Goal: Task Accomplishment & Management: Use online tool/utility

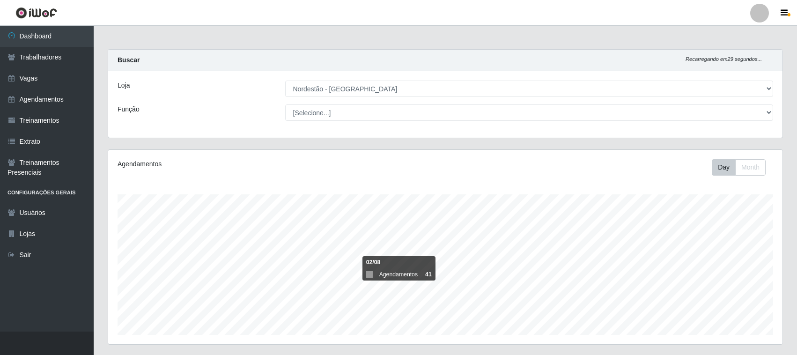
select select "420"
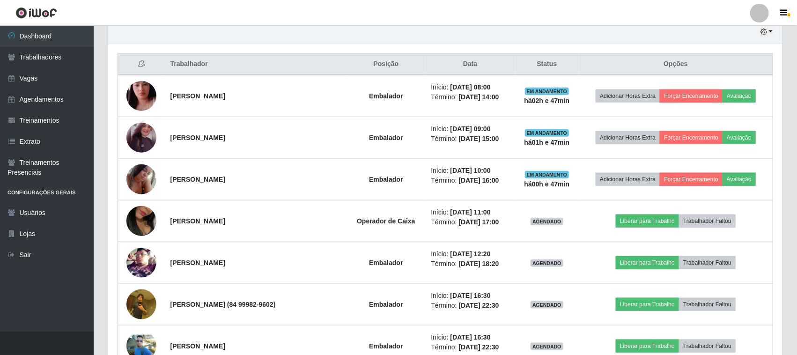
scroll to position [195, 675]
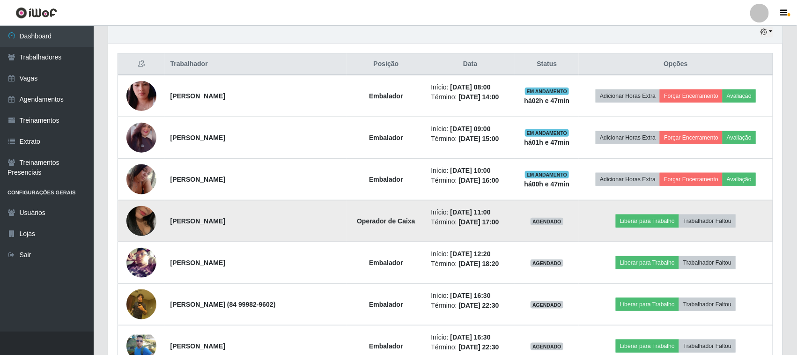
click at [150, 220] on img at bounding box center [141, 220] width 30 height 53
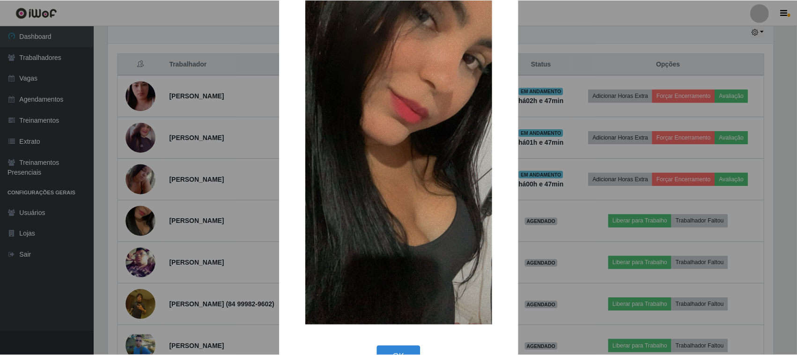
scroll to position [59, 0]
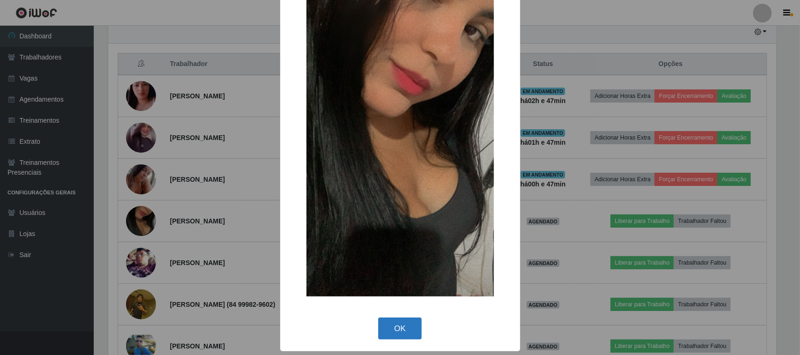
click at [394, 329] on button "OK" at bounding box center [400, 329] width 44 height 22
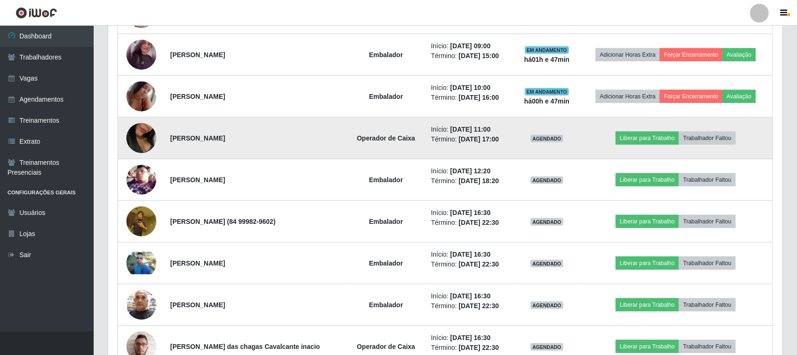
scroll to position [360, 0]
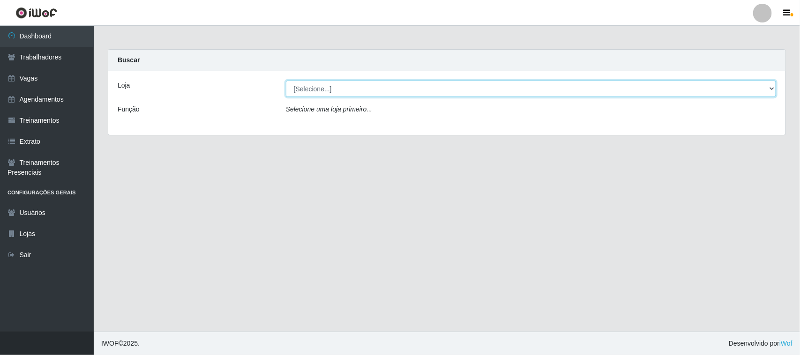
click at [326, 85] on select "[Selecione...] Nordestão - [GEOGRAPHIC_DATA]" at bounding box center [531, 89] width 490 height 16
select select "420"
click at [286, 81] on select "[Selecione...] Nordestão - [GEOGRAPHIC_DATA]" at bounding box center [531, 89] width 490 height 16
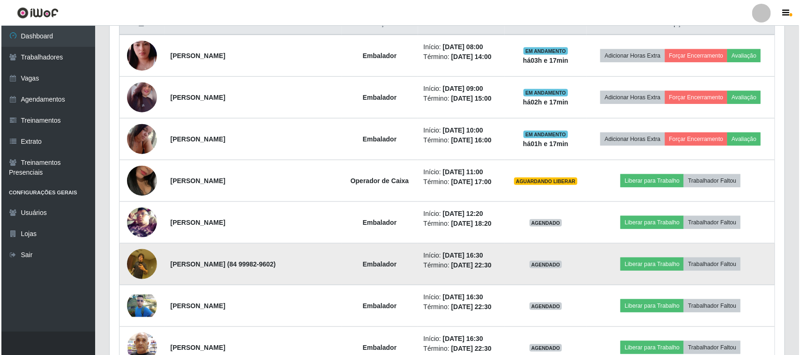
scroll to position [410, 0]
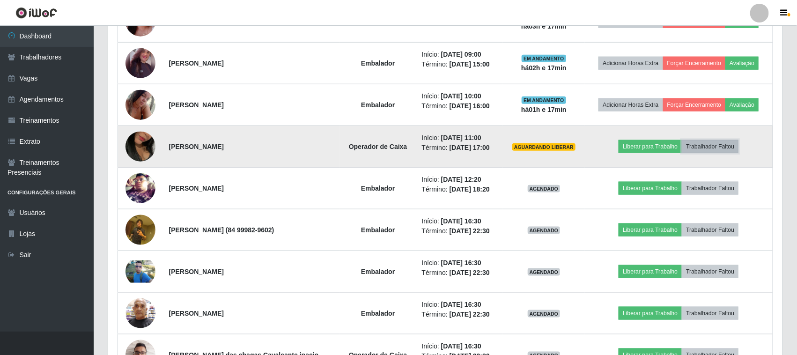
click at [712, 145] on button "Trabalhador Faltou" at bounding box center [710, 146] width 57 height 13
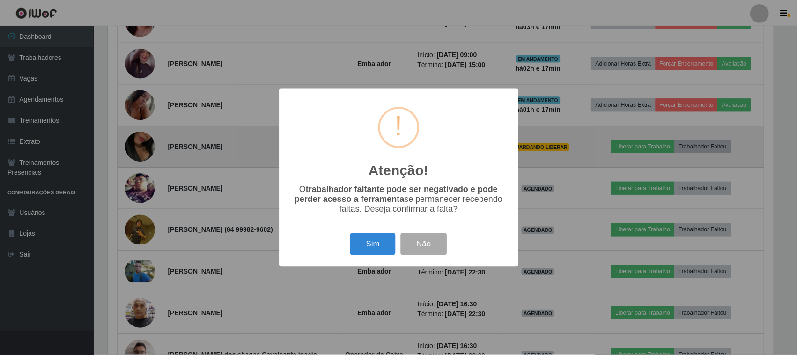
scroll to position [195, 668]
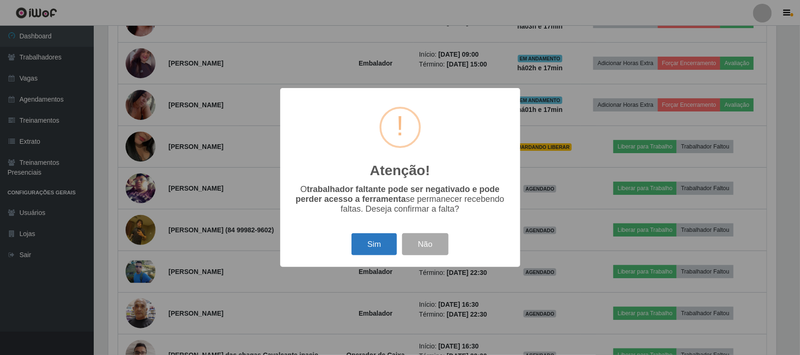
click at [371, 247] on button "Sim" at bounding box center [373, 244] width 45 height 22
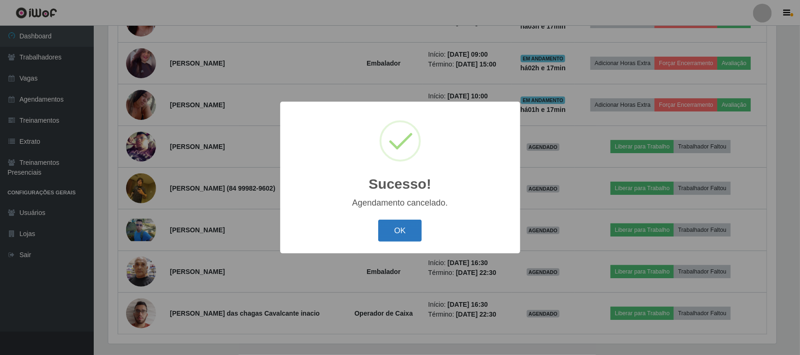
drag, startPoint x: 387, startPoint y: 227, endPoint x: 395, endPoint y: 229, distance: 7.6
click at [388, 228] on button "OK" at bounding box center [400, 231] width 44 height 22
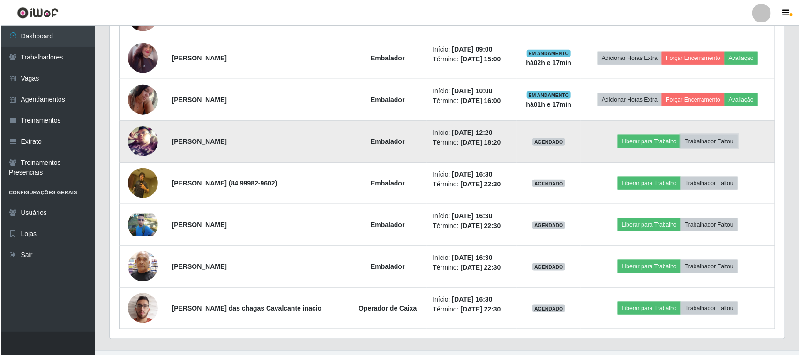
scroll to position [436, 0]
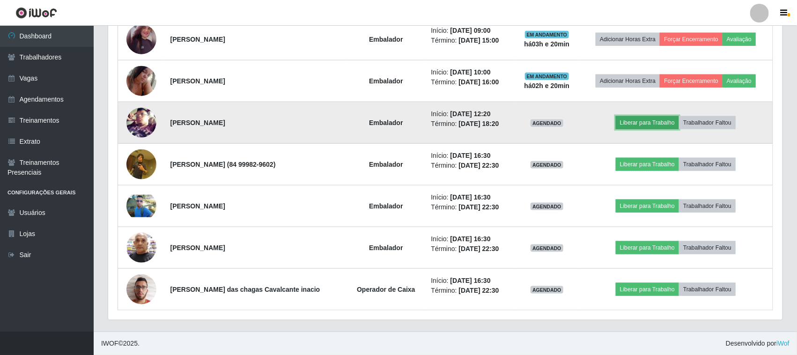
click at [633, 118] on button "Liberar para Trabalho" at bounding box center [647, 122] width 63 height 13
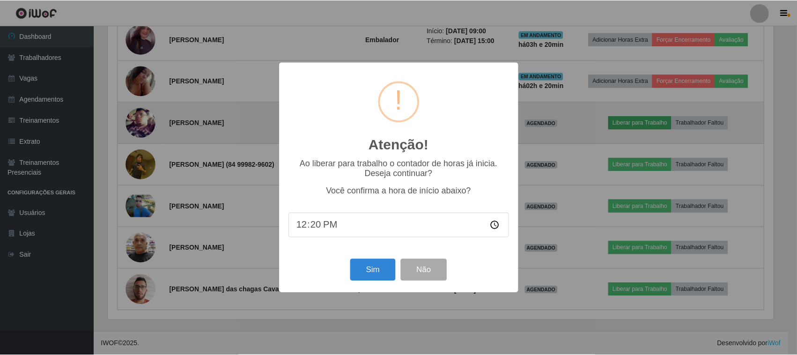
scroll to position [195, 668]
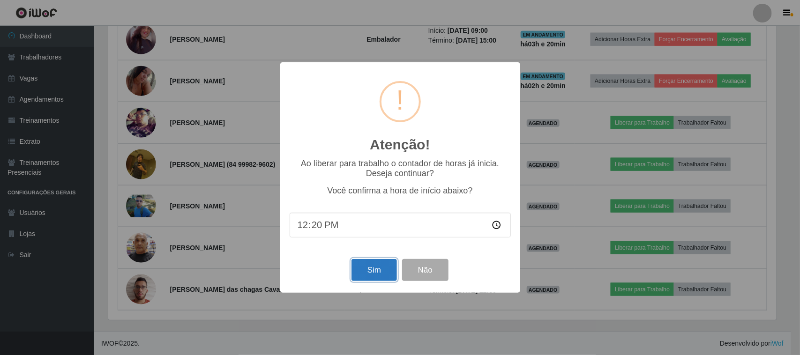
click at [361, 265] on button "Sim" at bounding box center [373, 270] width 45 height 22
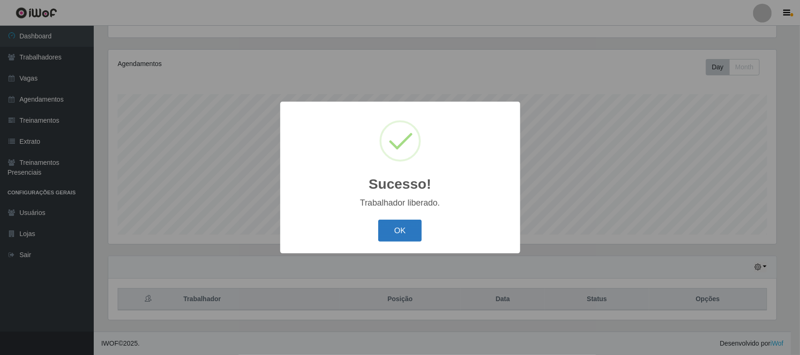
click at [383, 237] on button "OK" at bounding box center [400, 231] width 44 height 22
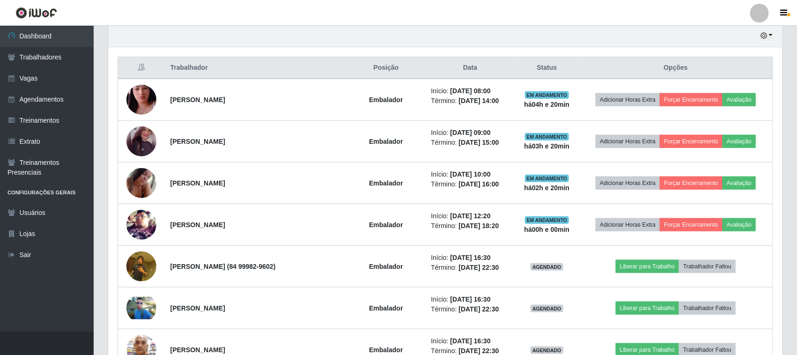
scroll to position [436, 0]
